Goal: Navigation & Orientation: Go to known website

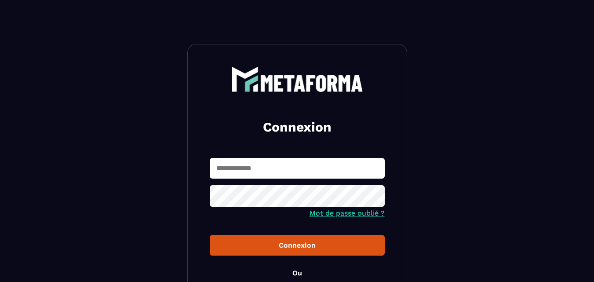
type input "**********"
click at [287, 246] on div "Connexion" at bounding box center [297, 245] width 161 height 8
